Goal: Task Accomplishment & Management: Complete application form

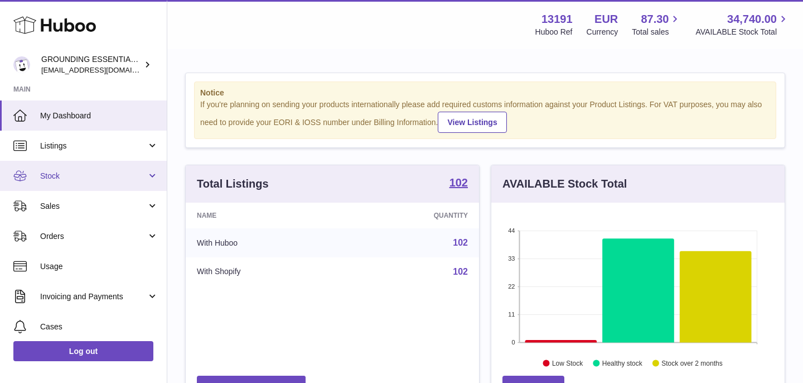
scroll to position [174, 293]
click at [96, 173] on span "Stock" at bounding box center [93, 176] width 107 height 11
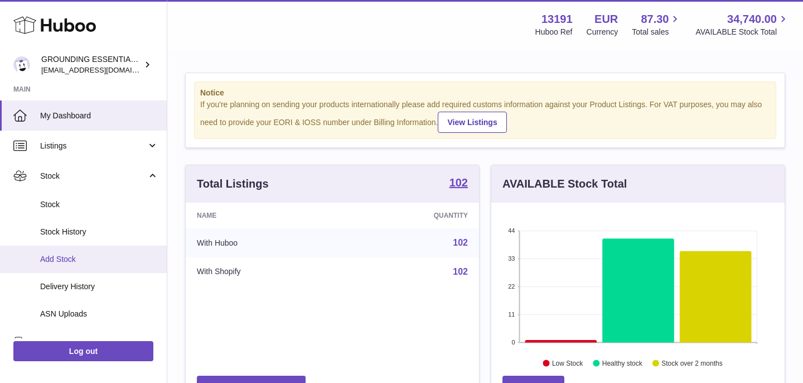
scroll to position [60, 0]
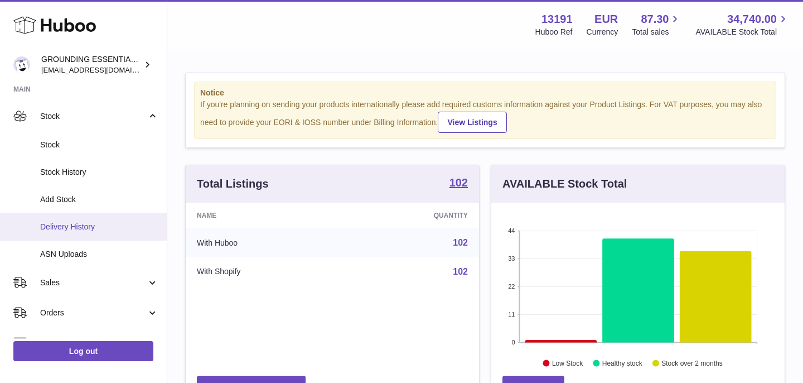
click at [91, 231] on link "Delivery History" at bounding box center [83, 226] width 167 height 27
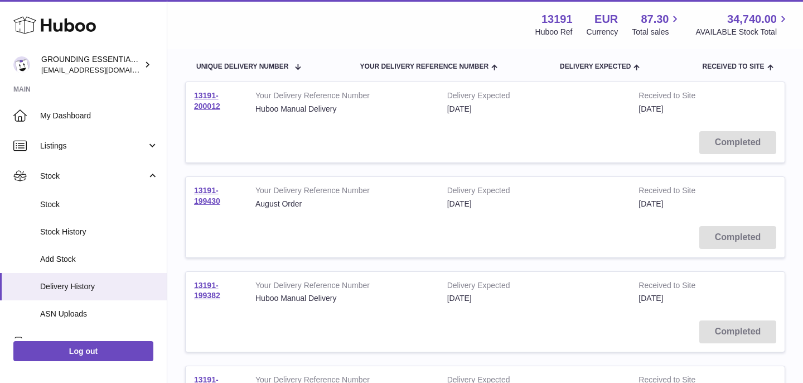
scroll to position [120, 0]
click at [212, 200] on link "13191-199430" at bounding box center [207, 197] width 26 height 20
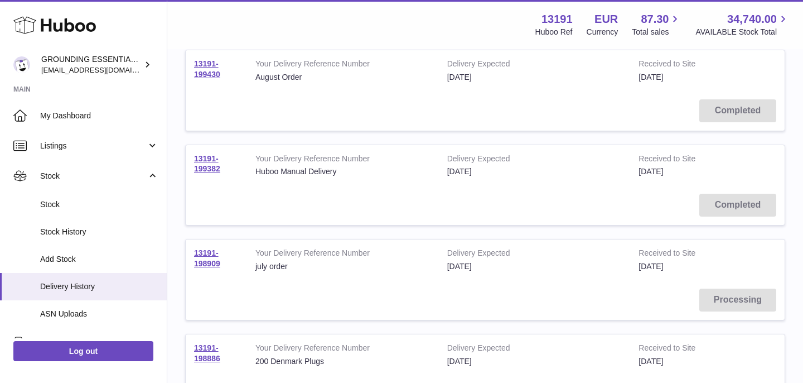
scroll to position [250, 0]
click at [209, 254] on link "13191-198909" at bounding box center [207, 256] width 26 height 20
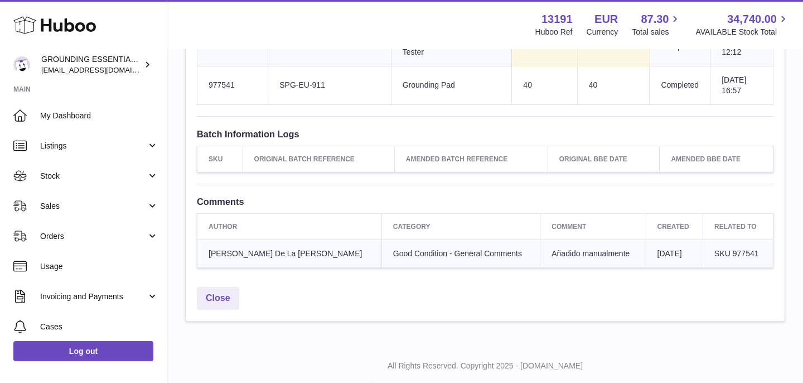
scroll to position [805, 0]
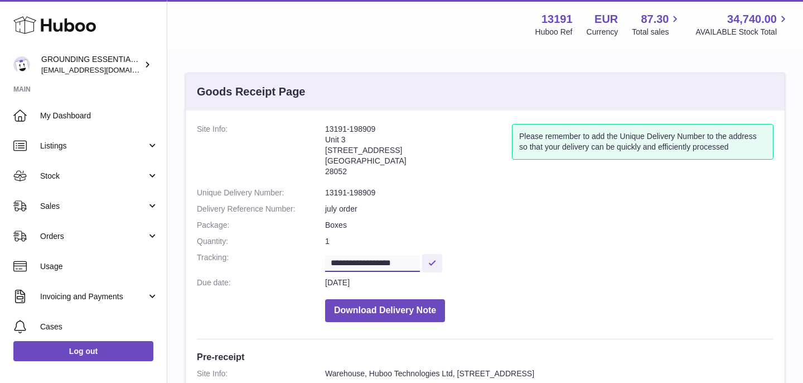
click at [380, 256] on input "**********" at bounding box center [372, 263] width 95 height 17
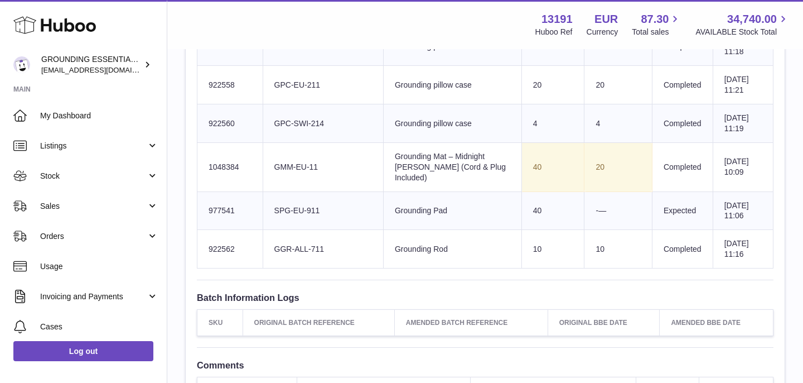
scroll to position [879, 0]
drag, startPoint x: 326, startPoint y: 162, endPoint x: 284, endPoint y: 162, distance: 42.4
click at [284, 162] on td "Client Identifier GMM-EU-11" at bounding box center [323, 168] width 120 height 49
copy td "GMM-EU-11"
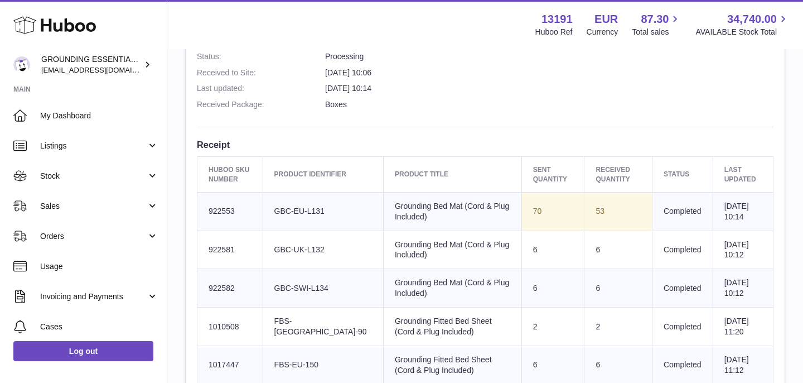
scroll to position [328, 0]
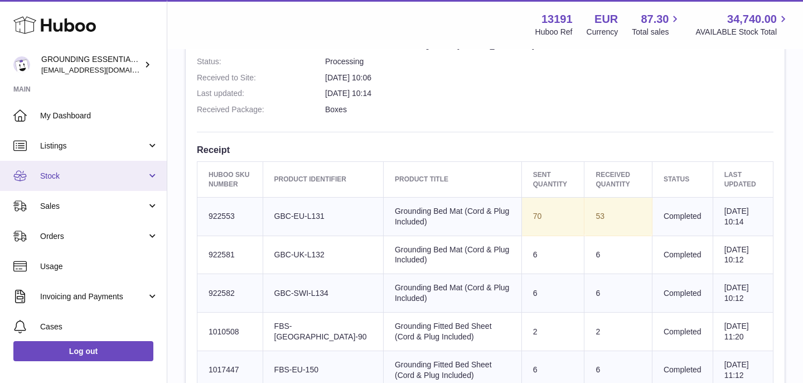
click at [78, 178] on span "Stock" at bounding box center [93, 176] width 107 height 11
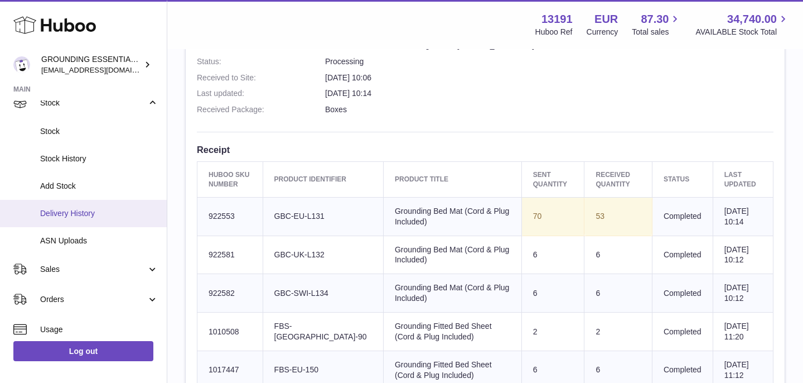
scroll to position [67, 0]
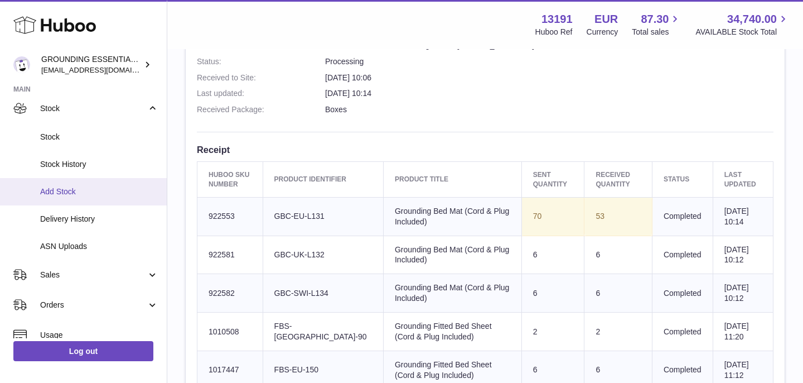
click at [83, 186] on span "Add Stock" at bounding box center [99, 191] width 118 height 11
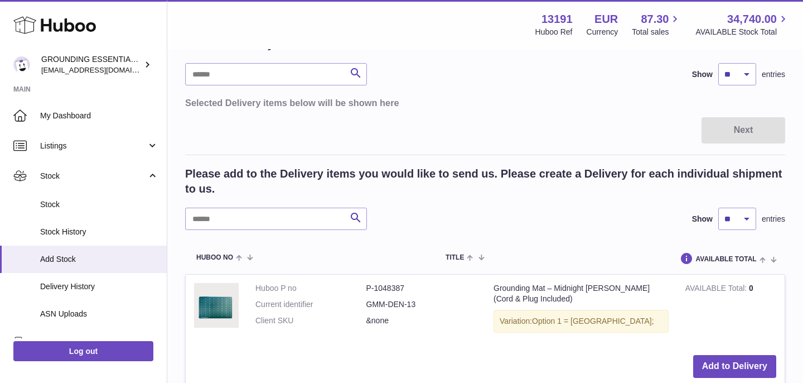
scroll to position [64, 0]
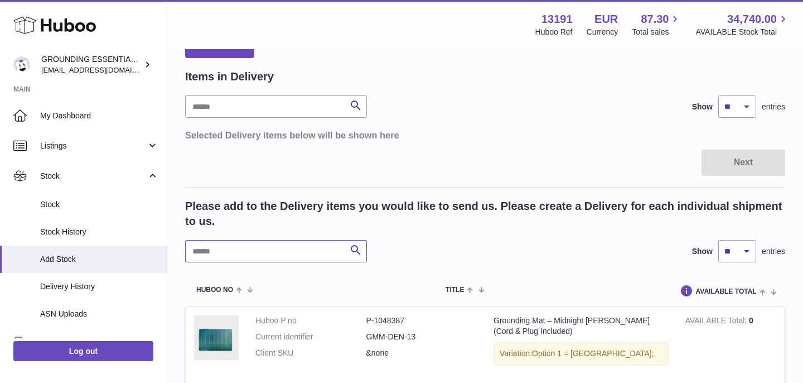
click at [263, 255] on input "text" at bounding box center [276, 251] width 182 height 22
paste input "*********"
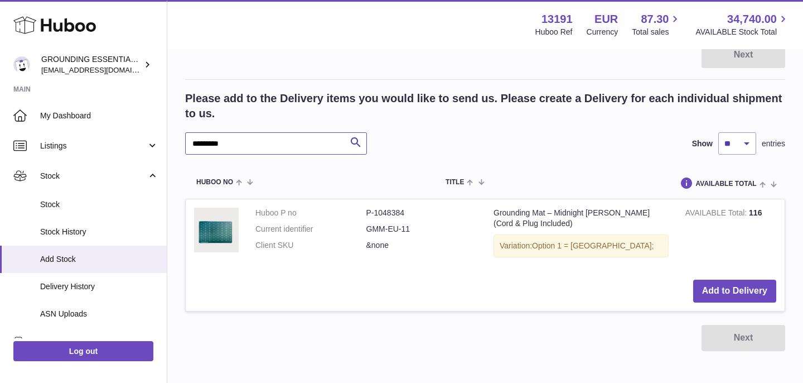
scroll to position [200, 0]
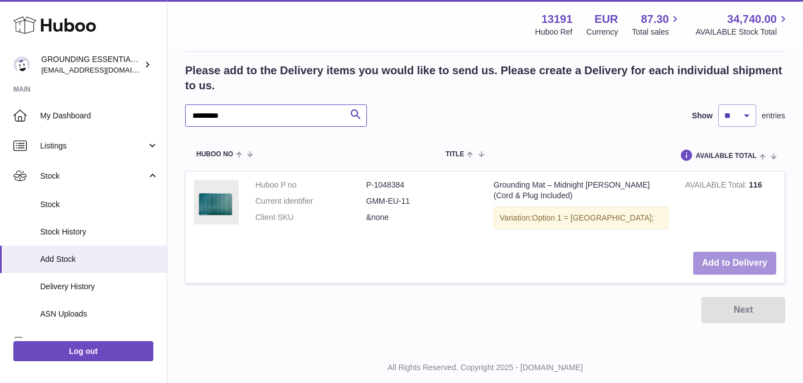
type input "*********"
click at [708, 262] on button "Add to Delivery" at bounding box center [734, 262] width 83 height 23
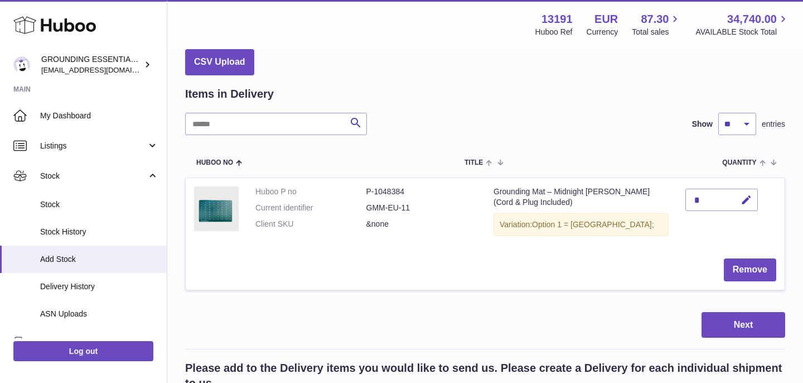
scroll to position [46, 0]
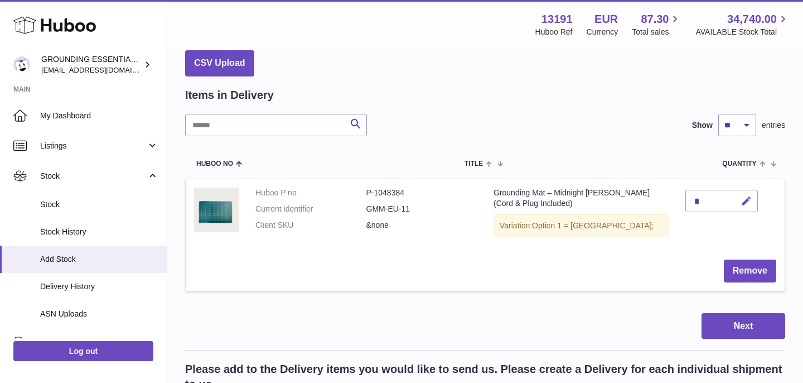
click at [746, 199] on icon "button" at bounding box center [746, 201] width 12 height 12
type input "**"
click at [745, 201] on icon "submit" at bounding box center [747, 201] width 10 height 10
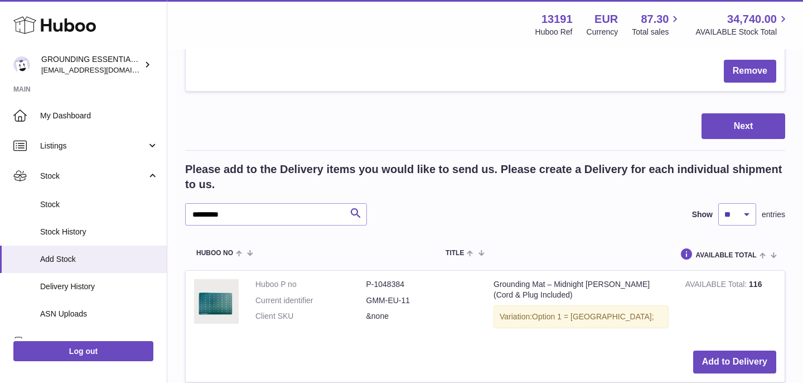
scroll to position [324, 0]
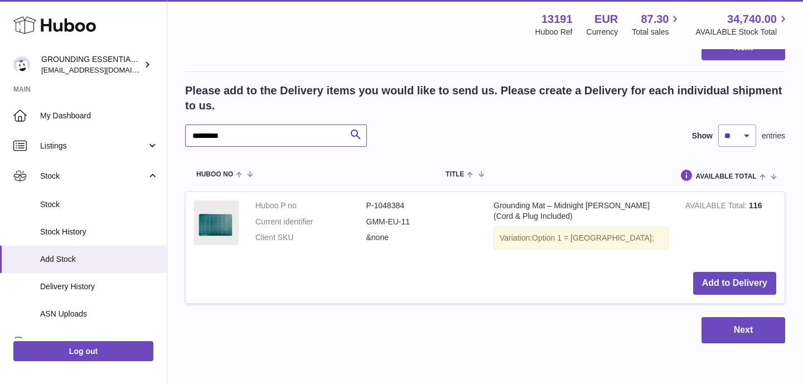
click at [259, 132] on input "*********" at bounding box center [276, 135] width 182 height 22
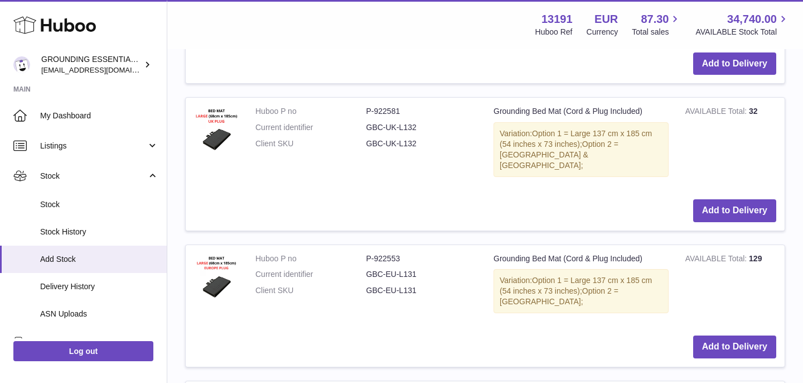
scroll to position [706, 0]
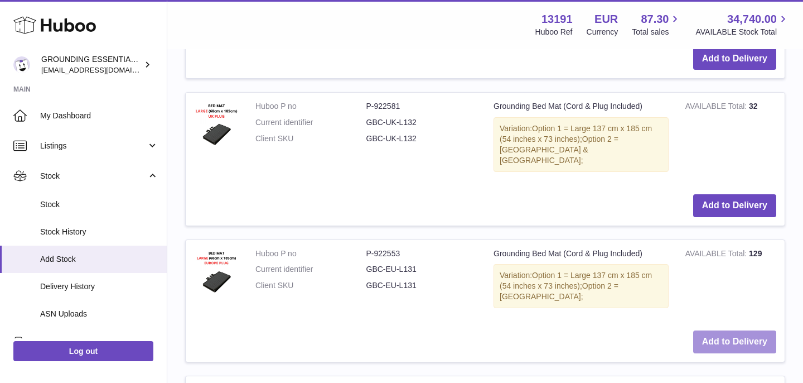
type input "***"
click at [729, 330] on button "Add to Delivery" at bounding box center [734, 341] width 83 height 23
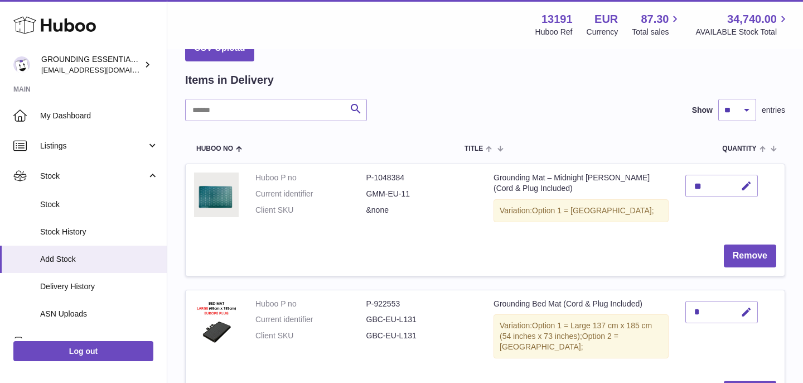
scroll to position [55, 0]
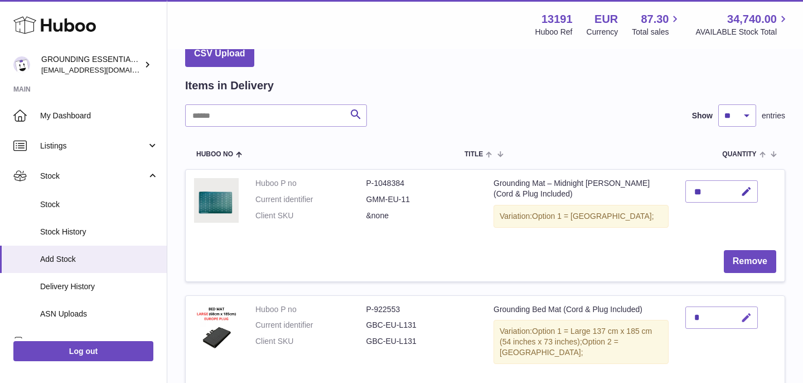
click at [743, 314] on icon "button" at bounding box center [746, 318] width 12 height 12
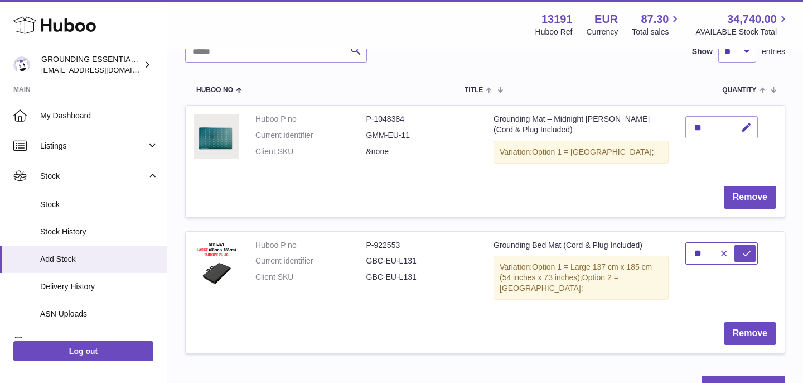
scroll to position [128, 0]
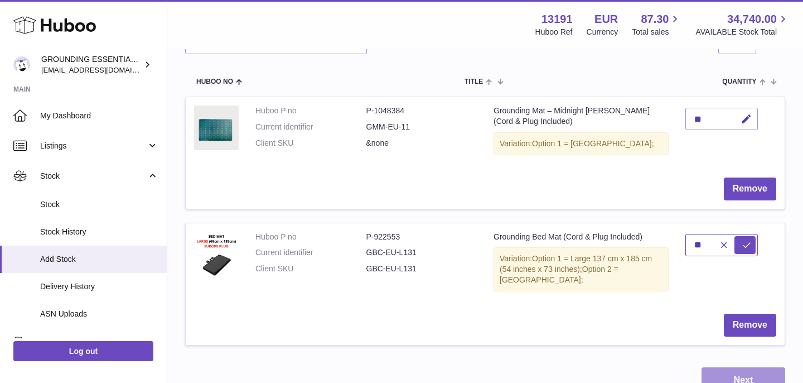
type input "**"
click at [735, 369] on button "Next" at bounding box center [743, 380] width 84 height 26
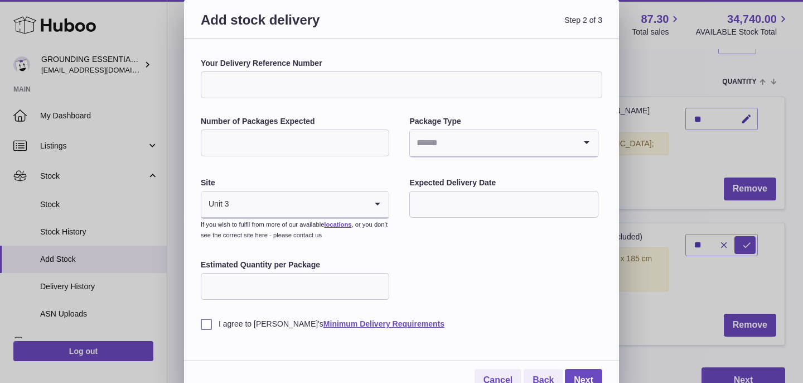
click at [364, 88] on input "Your Delivery Reference Number" at bounding box center [401, 84] width 401 height 27
type input "*"
type input "**********"
click at [343, 138] on input "Number of Packages Expected" at bounding box center [295, 142] width 188 height 27
type input "*"
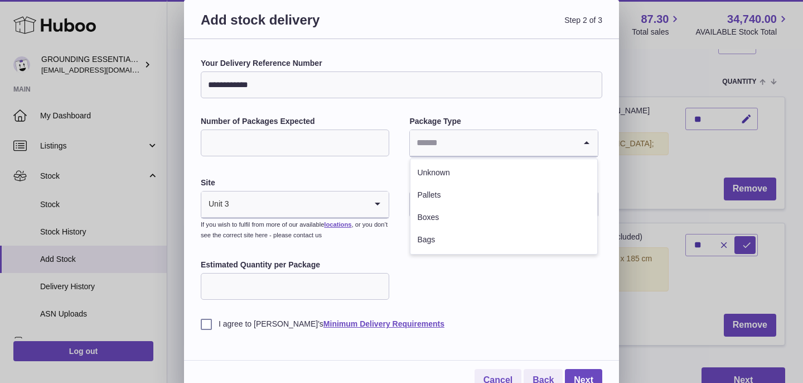
click at [444, 147] on input "Search for option" at bounding box center [492, 143] width 165 height 26
click at [447, 174] on li "Unknown" at bounding box center [503, 173] width 186 height 22
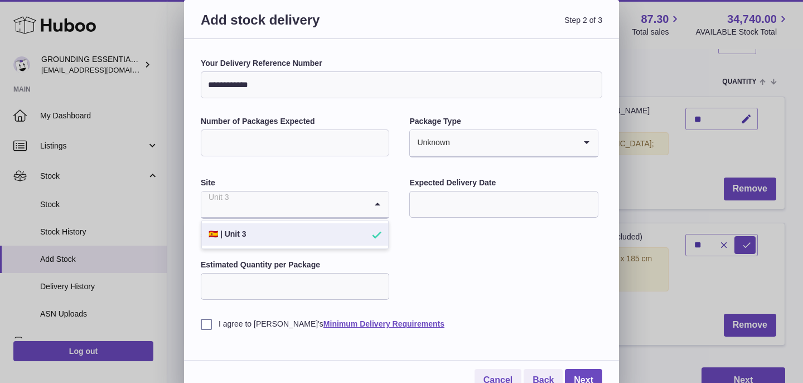
click at [378, 201] on icon "Search for option" at bounding box center [377, 204] width 22 height 26
click at [348, 233] on li "🇪🇸 | Unit 3" at bounding box center [295, 234] width 186 height 22
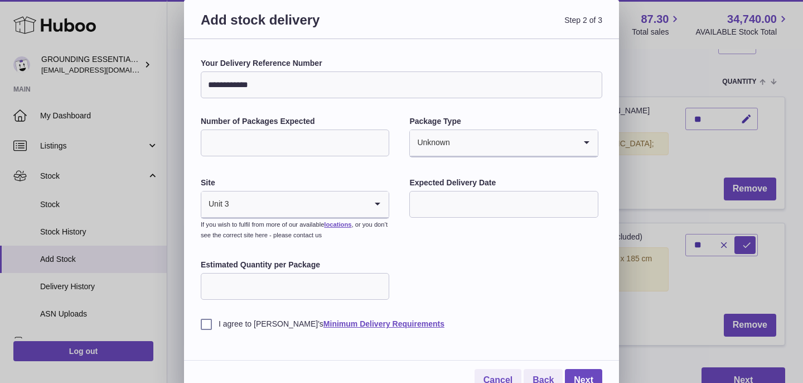
click at [424, 201] on input "text" at bounding box center [503, 204] width 188 height 27
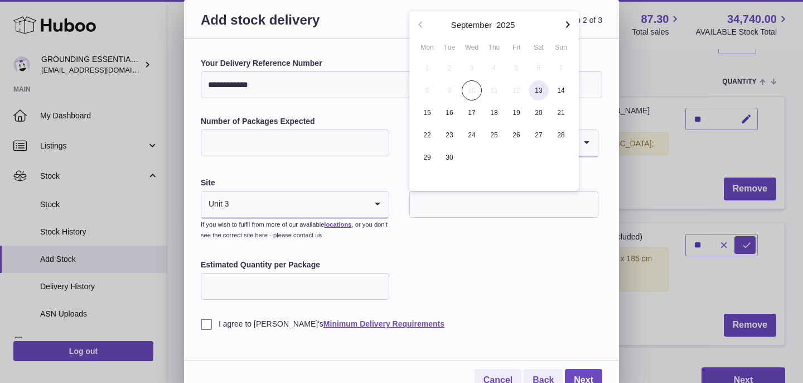
click at [540, 92] on span "13" at bounding box center [539, 90] width 20 height 20
type input "**********"
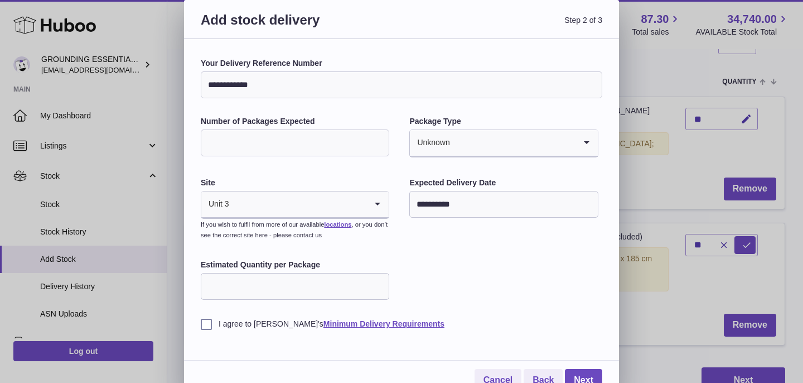
click at [292, 285] on input "Estimated Quantity per Package" at bounding box center [295, 286] width 188 height 27
type input "**"
click at [206, 321] on label "I agree to Huboo's Minimum Delivery Requirements" at bounding box center [401, 323] width 401 height 11
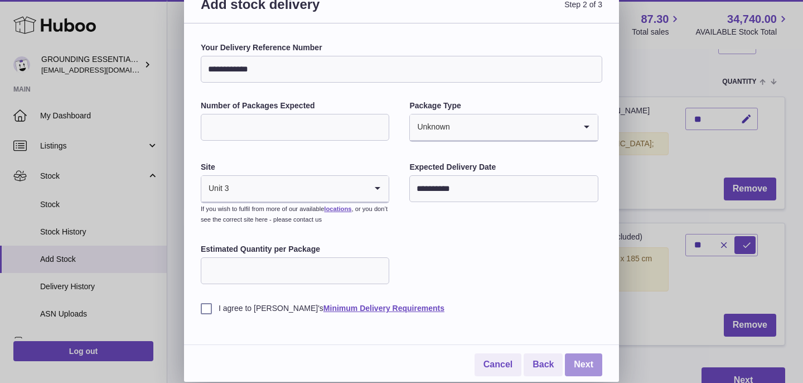
click at [583, 365] on link "Next" at bounding box center [583, 364] width 37 height 23
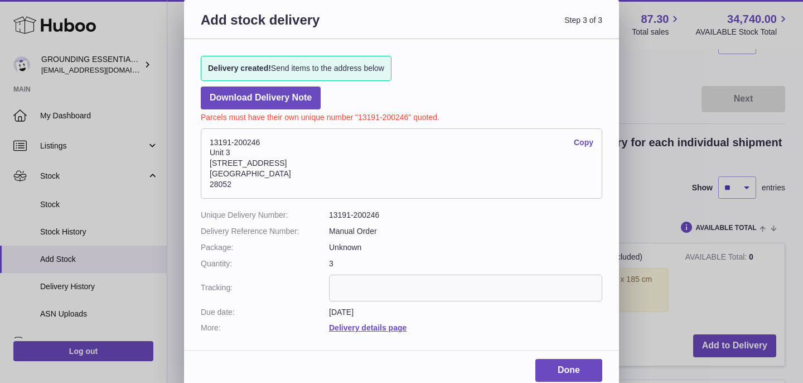
scroll to position [0, 0]
click at [582, 142] on link "Copy" at bounding box center [584, 142] width 20 height 11
